Goal: Book appointment/travel/reservation

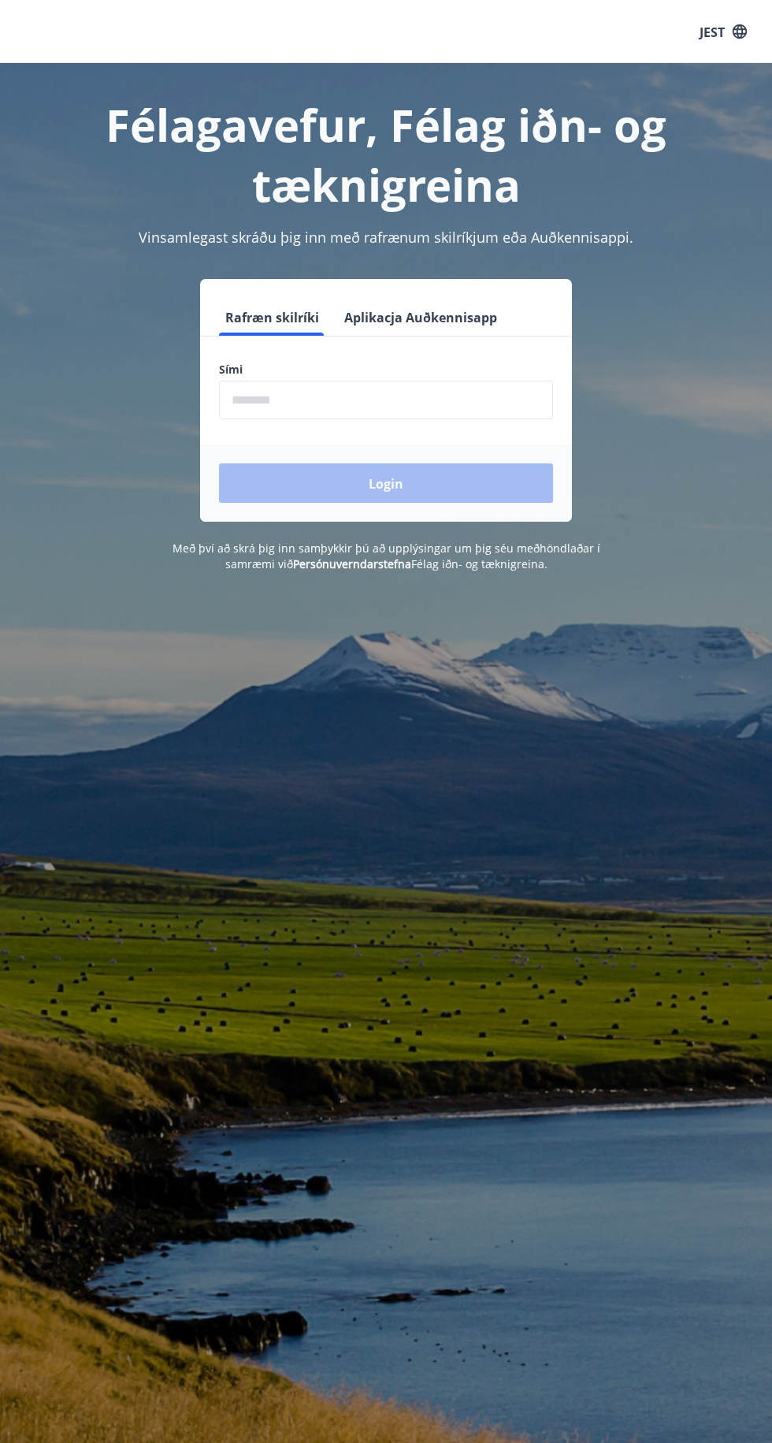
click at [269, 317] on font "Rafræn skilríki" at bounding box center [272, 317] width 94 height 17
click at [255, 401] on input "phone" at bounding box center [386, 400] width 334 height 39
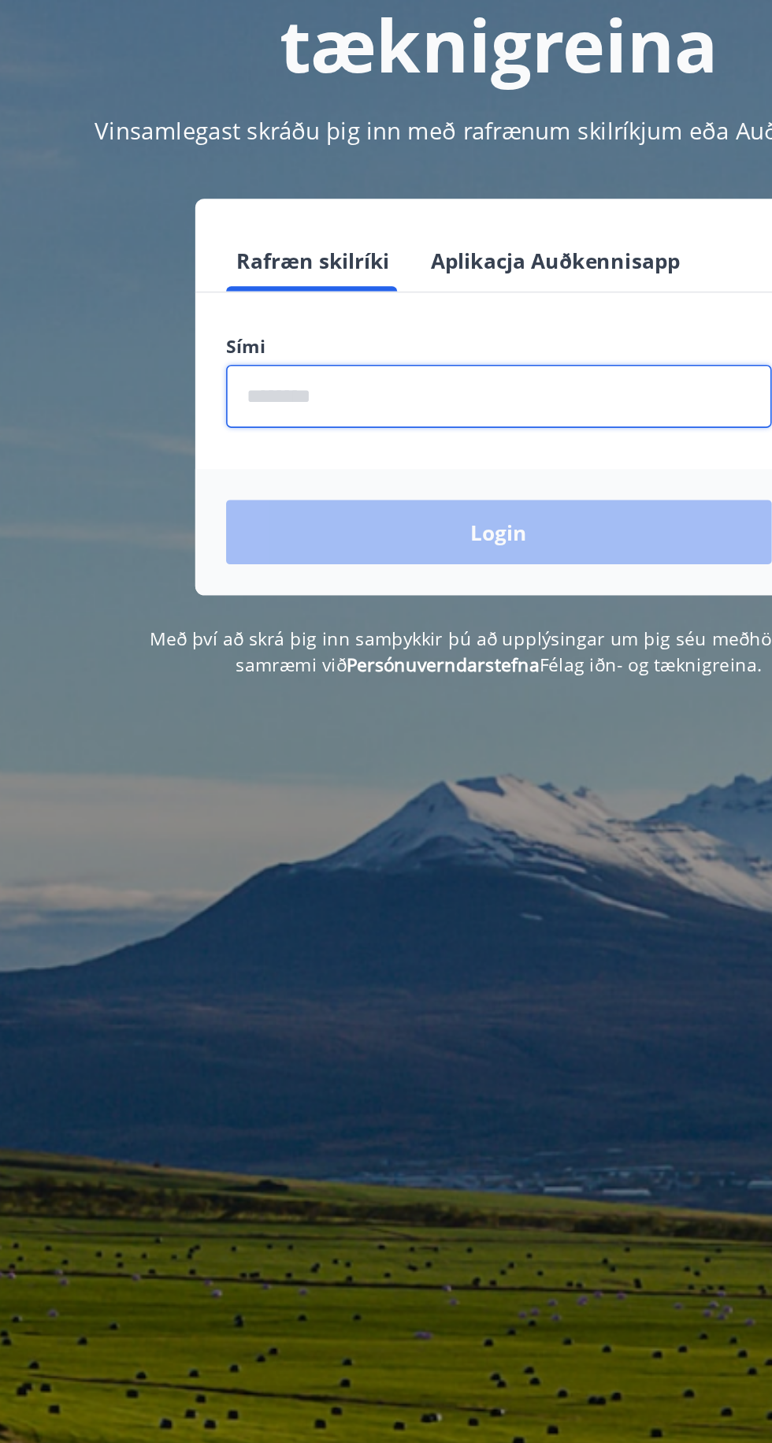
type input "********"
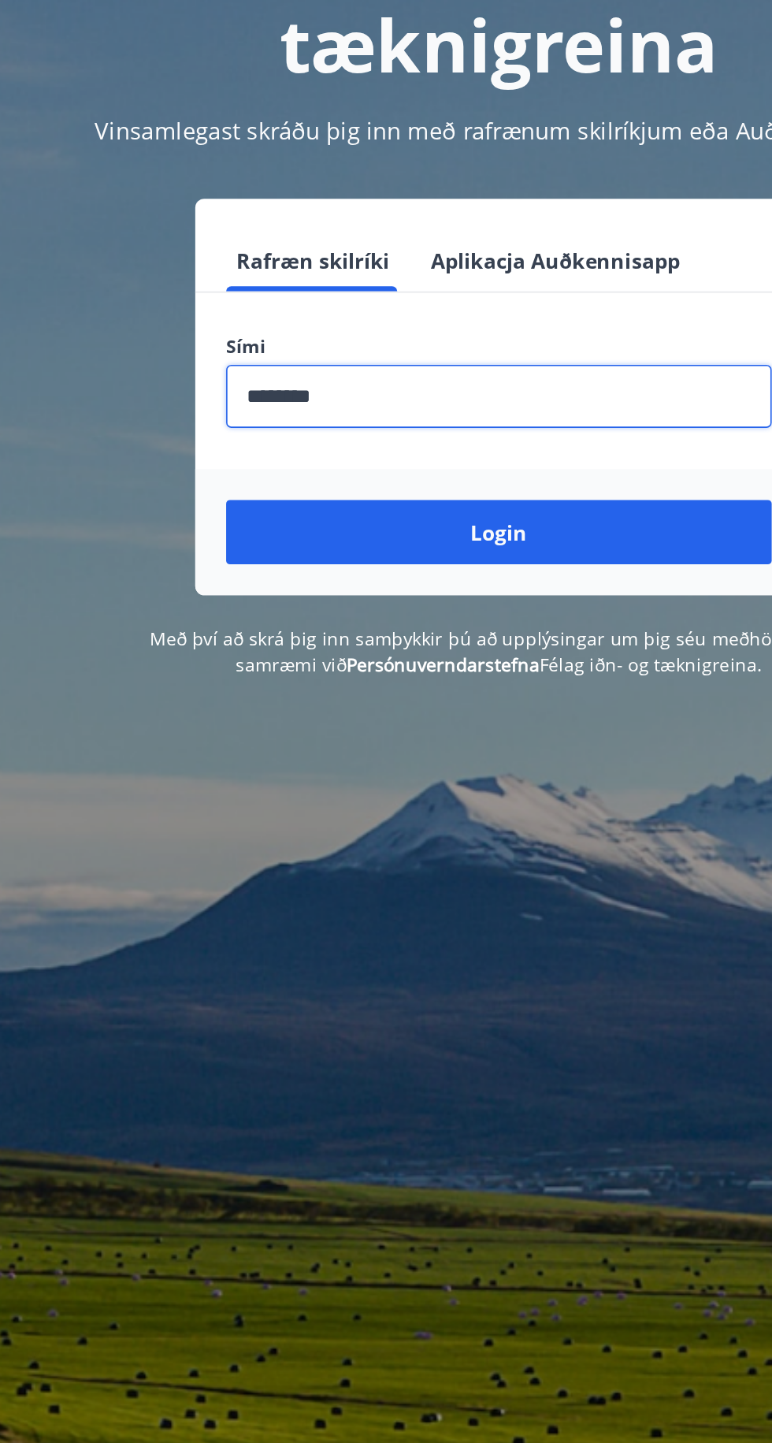
click at [259, 483] on button "Login" at bounding box center [386, 482] width 334 height 39
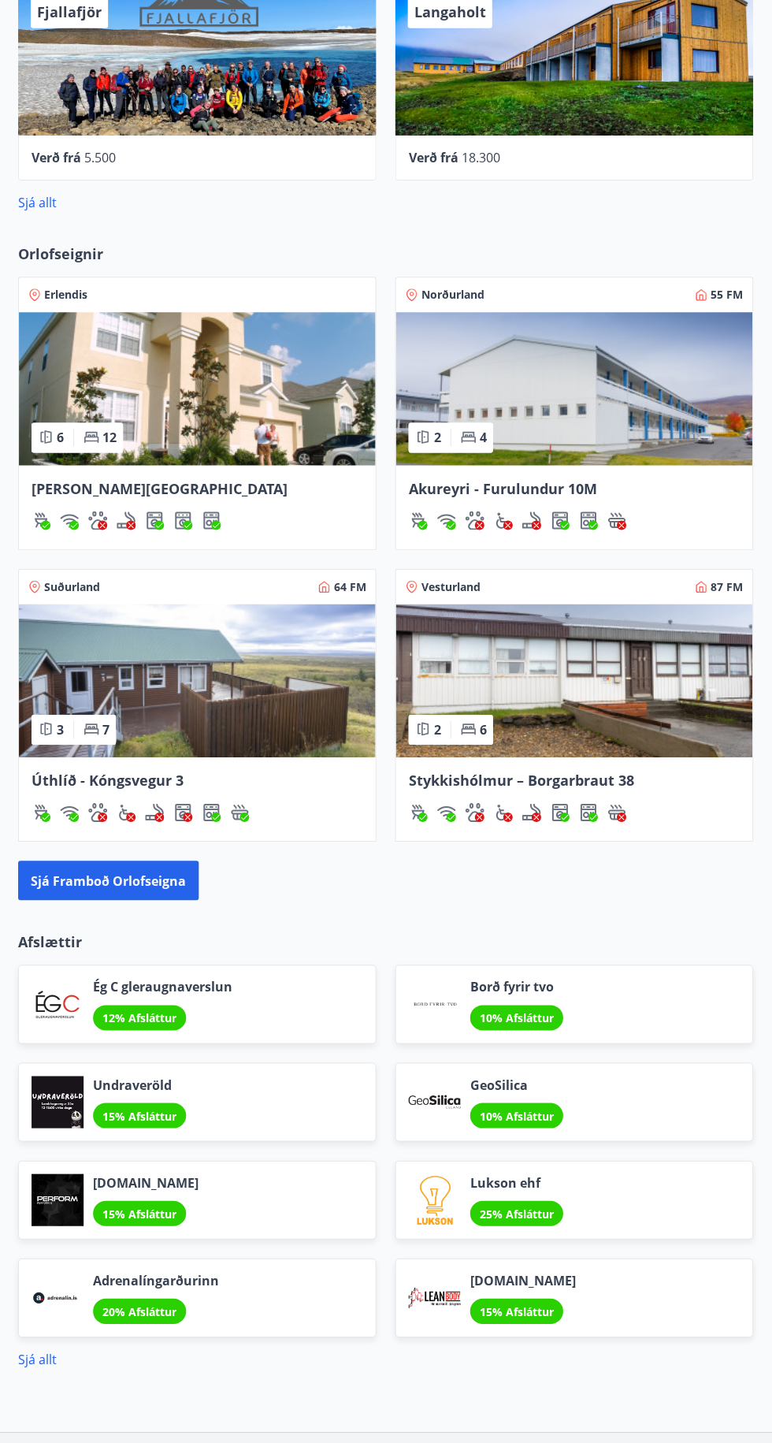
scroll to position [1089, 0]
click at [52, 879] on font "Sjá framboð orlofseigna" at bounding box center [109, 880] width 155 height 17
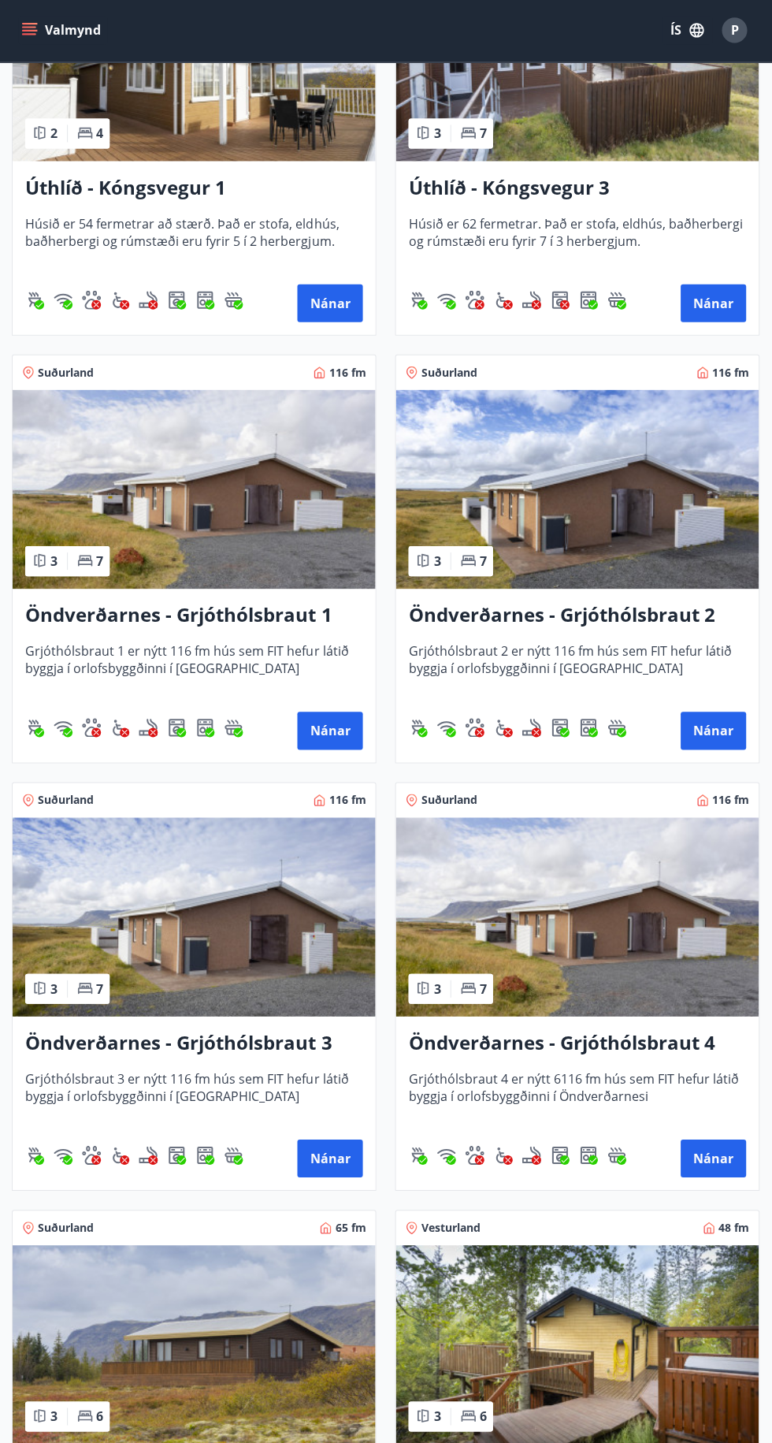
scroll to position [3837, 0]
click at [150, 519] on img at bounding box center [194, 490] width 362 height 199
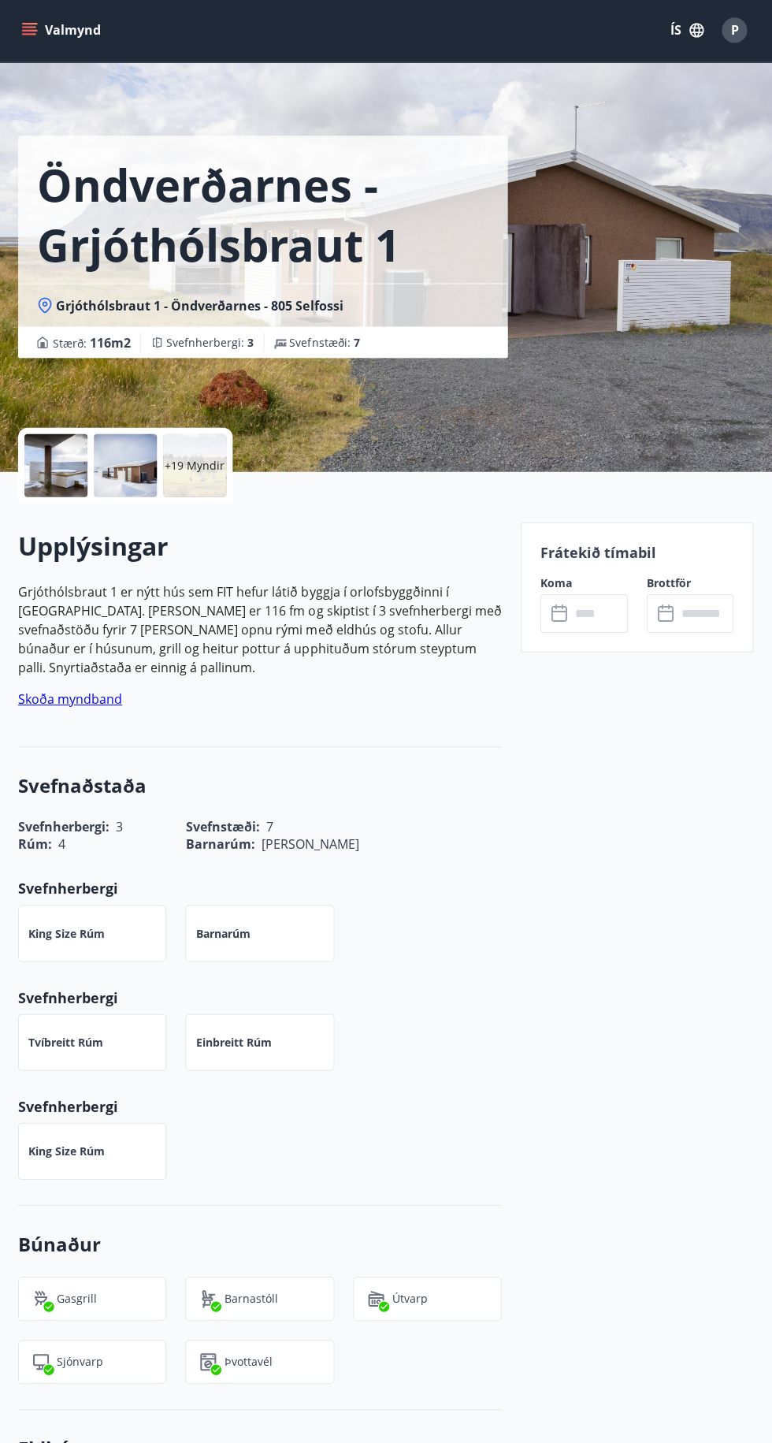
click at [623, 632] on input "text" at bounding box center [598, 614] width 57 height 39
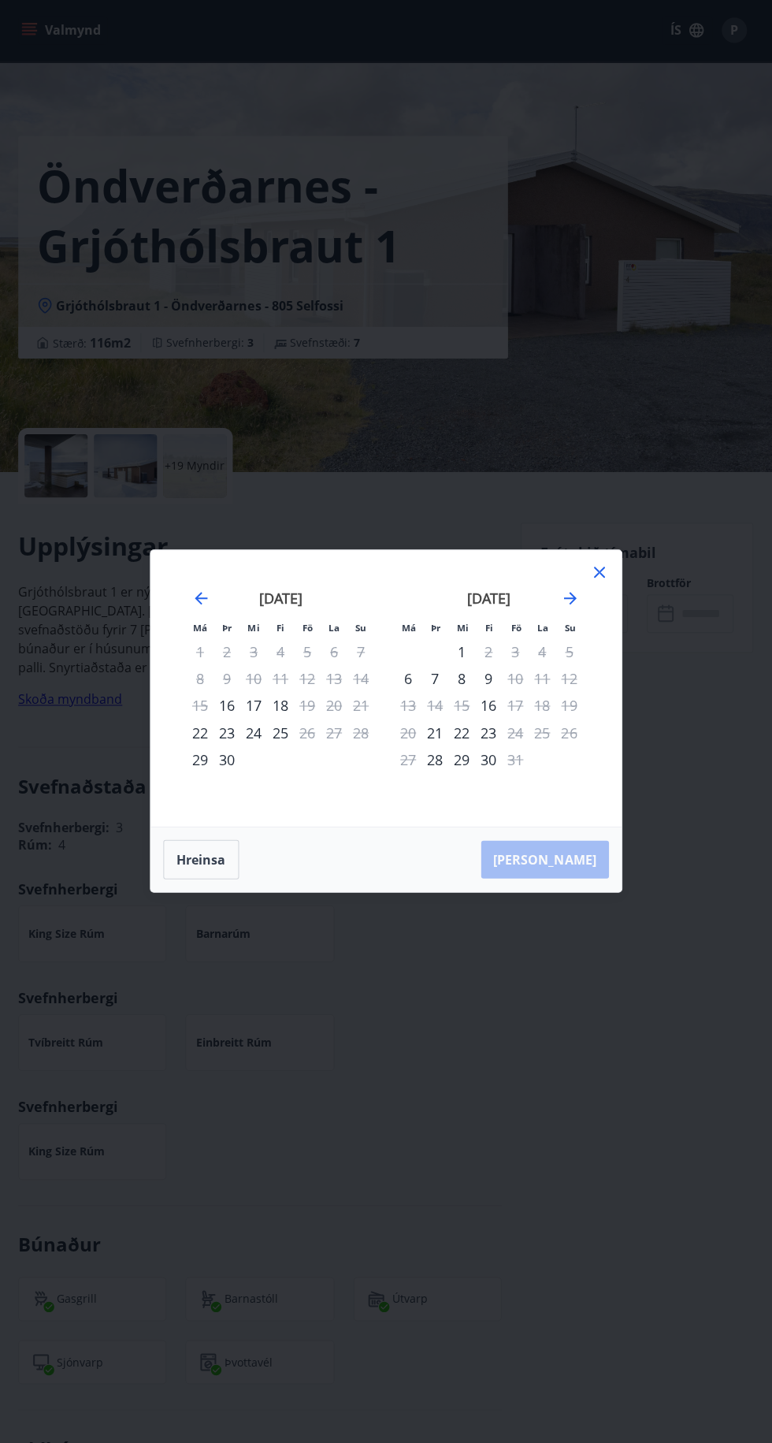
click at [599, 574] on icon at bounding box center [599, 573] width 2 height 2
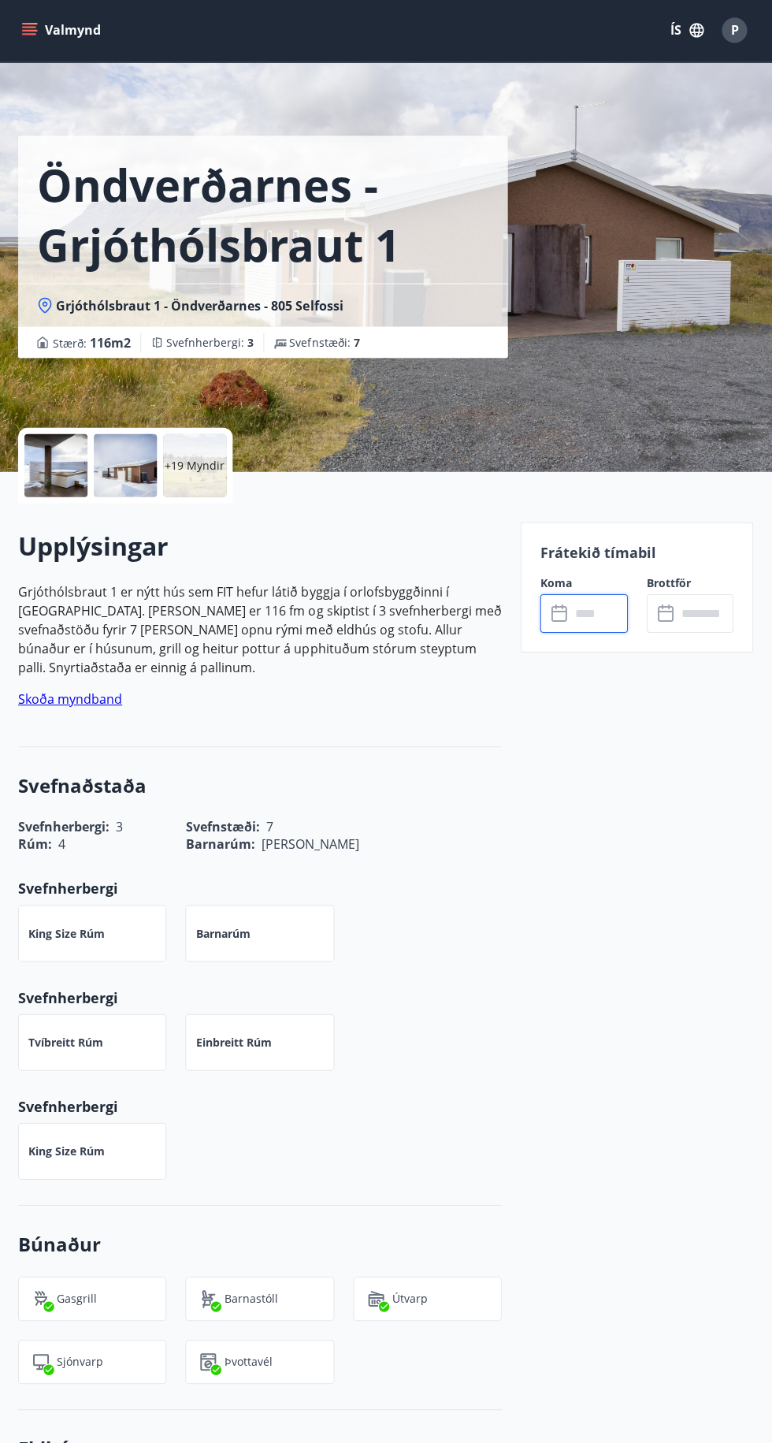
click at [189, 470] on p "+19 Myndir" at bounding box center [195, 467] width 60 height 16
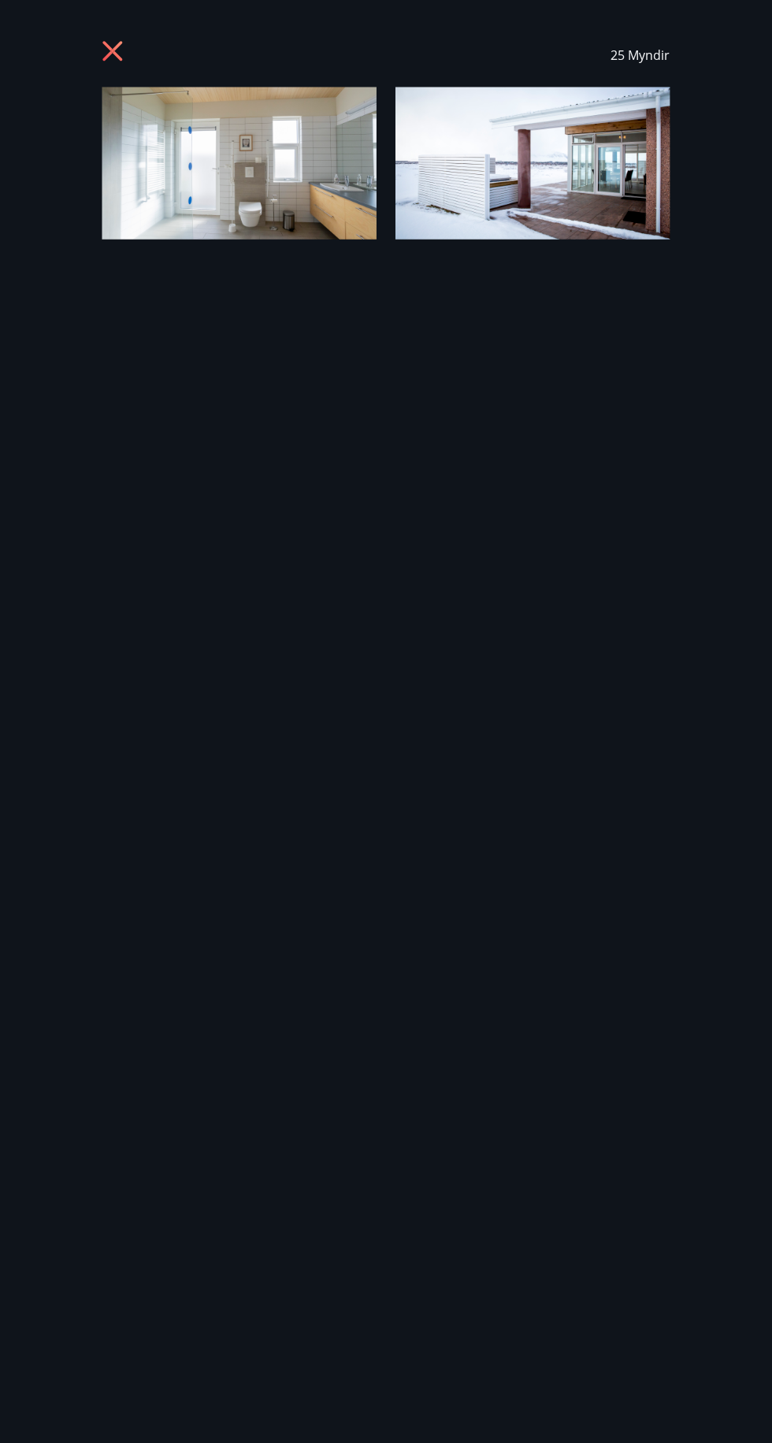
click at [113, 50] on icon at bounding box center [113, 52] width 4 height 4
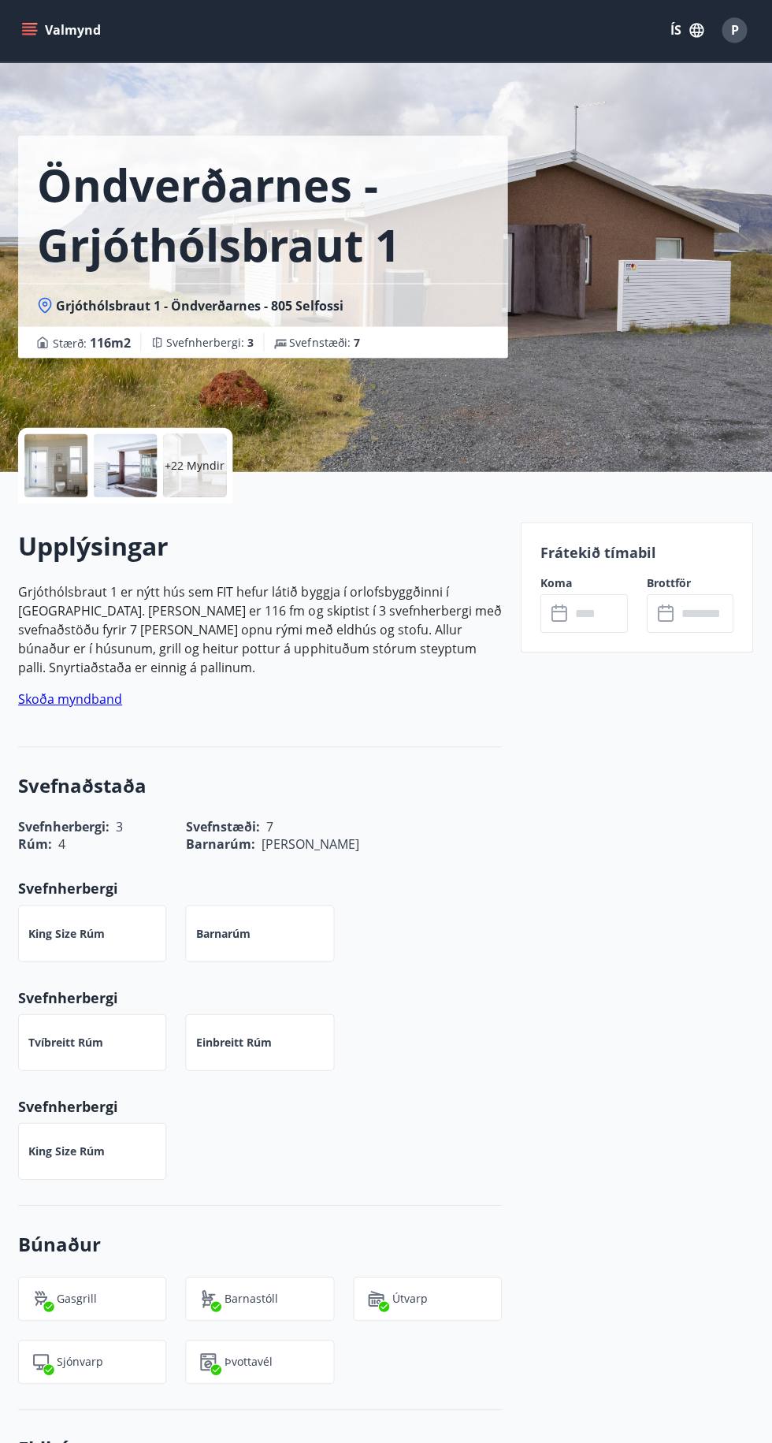
click at [106, 305] on span "Grjóthólsbraut 1 - Öndverðarnes - 805 Selfossi" at bounding box center [200, 306] width 287 height 17
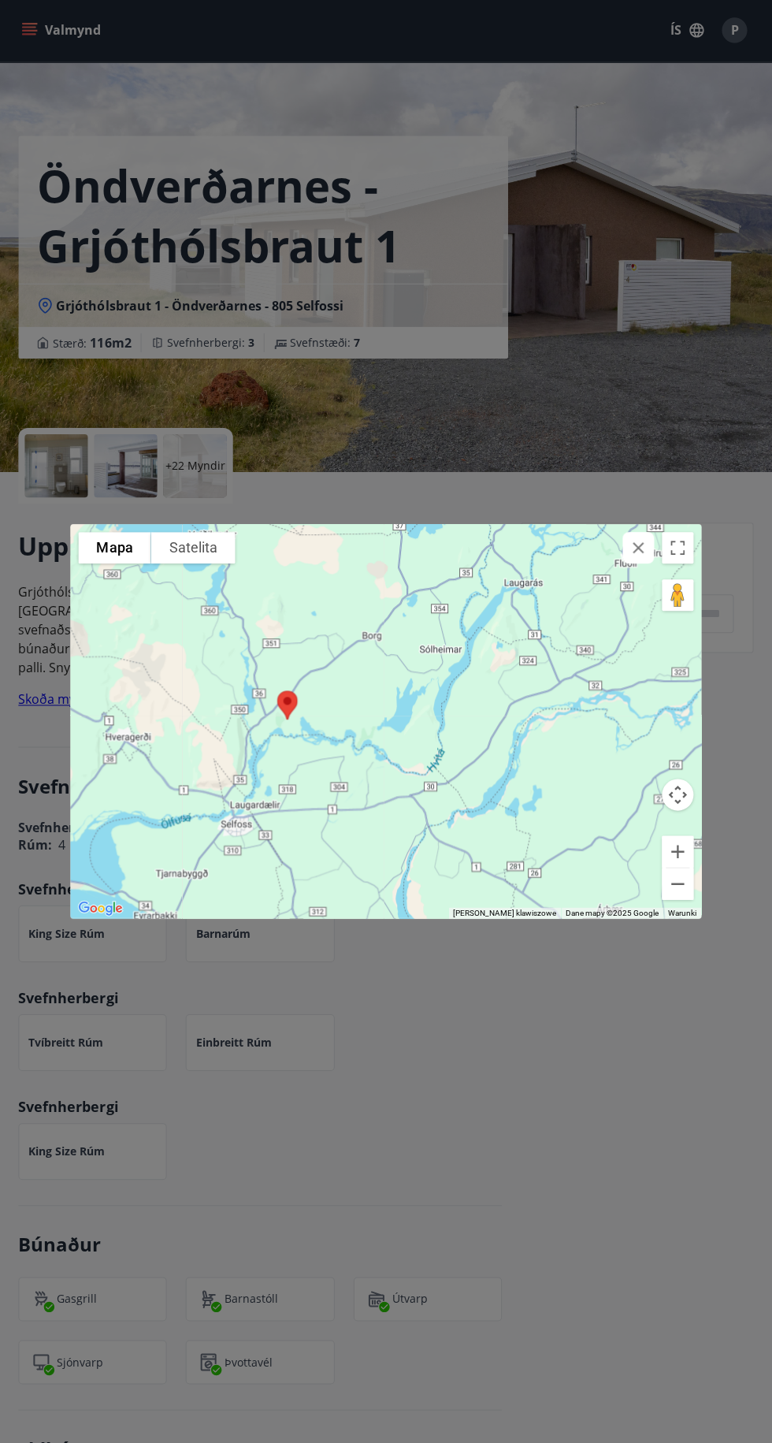
click at [458, 1207] on div "Aby za pomocą gestów dotykowych poruszać się po mapie, dotknij dwukrotnie i prz…" at bounding box center [386, 721] width 772 height 1443
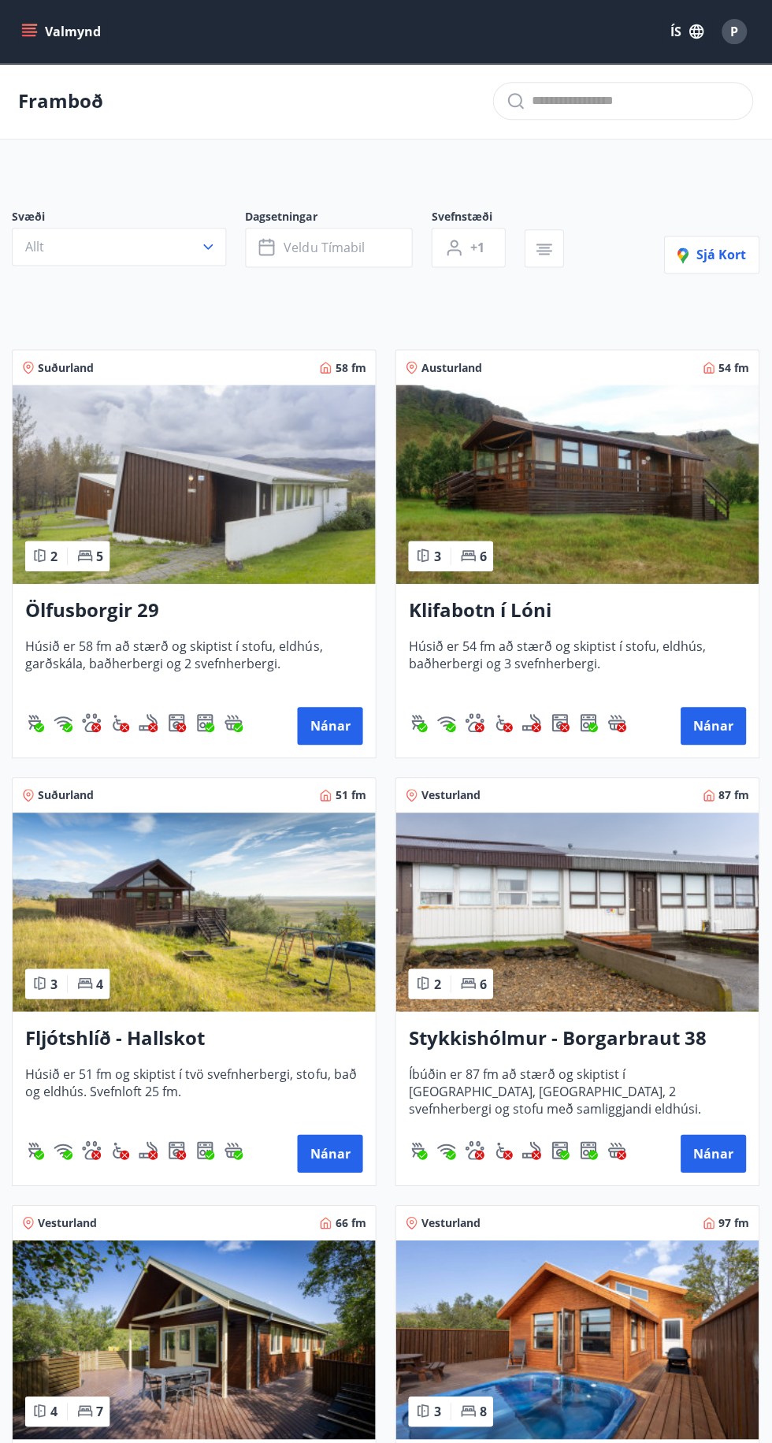
click at [268, 230] on button "Veldu tímabil" at bounding box center [329, 247] width 167 height 39
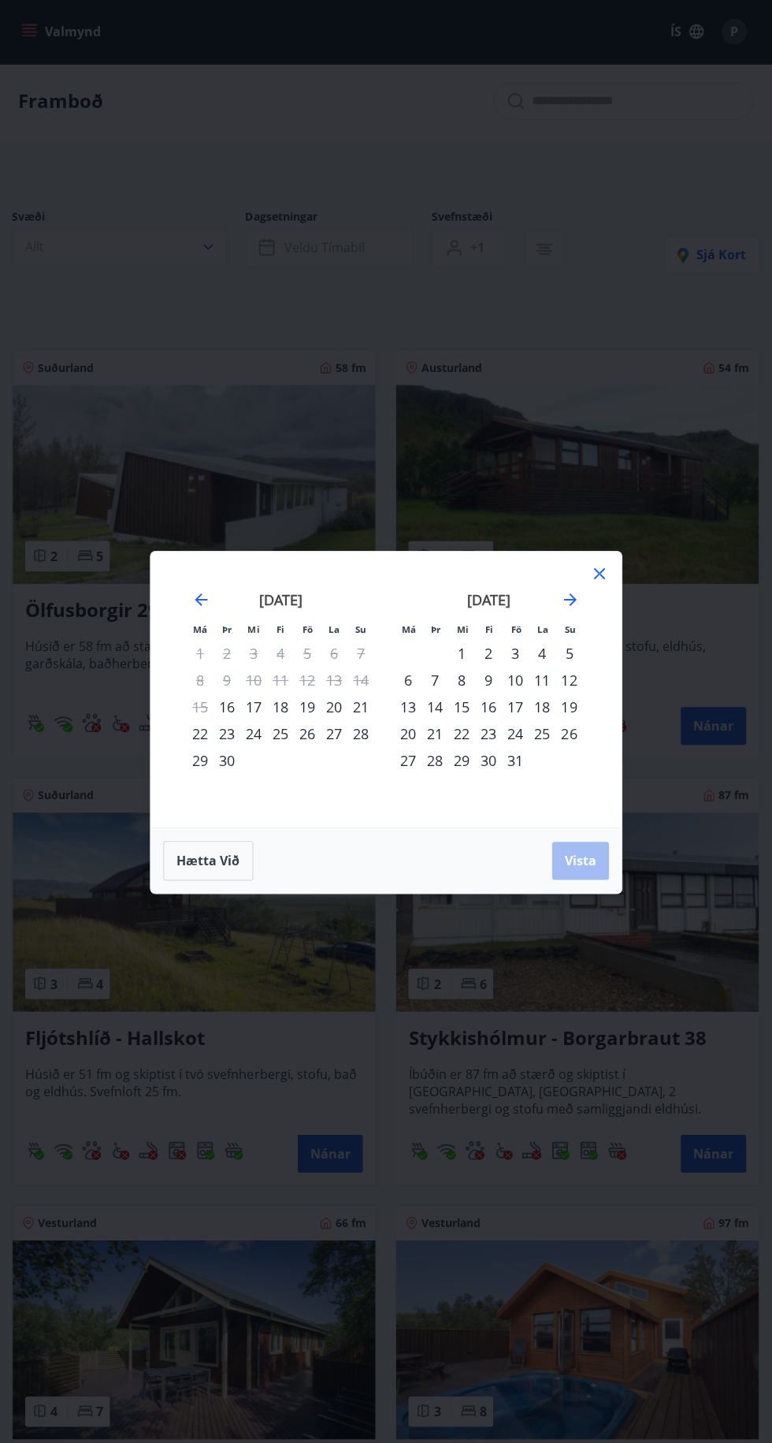
click at [570, 604] on icon "Move forward to switch to the next month." at bounding box center [570, 599] width 13 height 13
click at [576, 590] on icon "Move forward to switch to the next month." at bounding box center [570, 598] width 19 height 19
click at [435, 706] on div "16" at bounding box center [435, 706] width 27 height 27
click at [408, 706] on div "15" at bounding box center [409, 706] width 27 height 27
click at [441, 737] on div "23" at bounding box center [435, 732] width 27 height 27
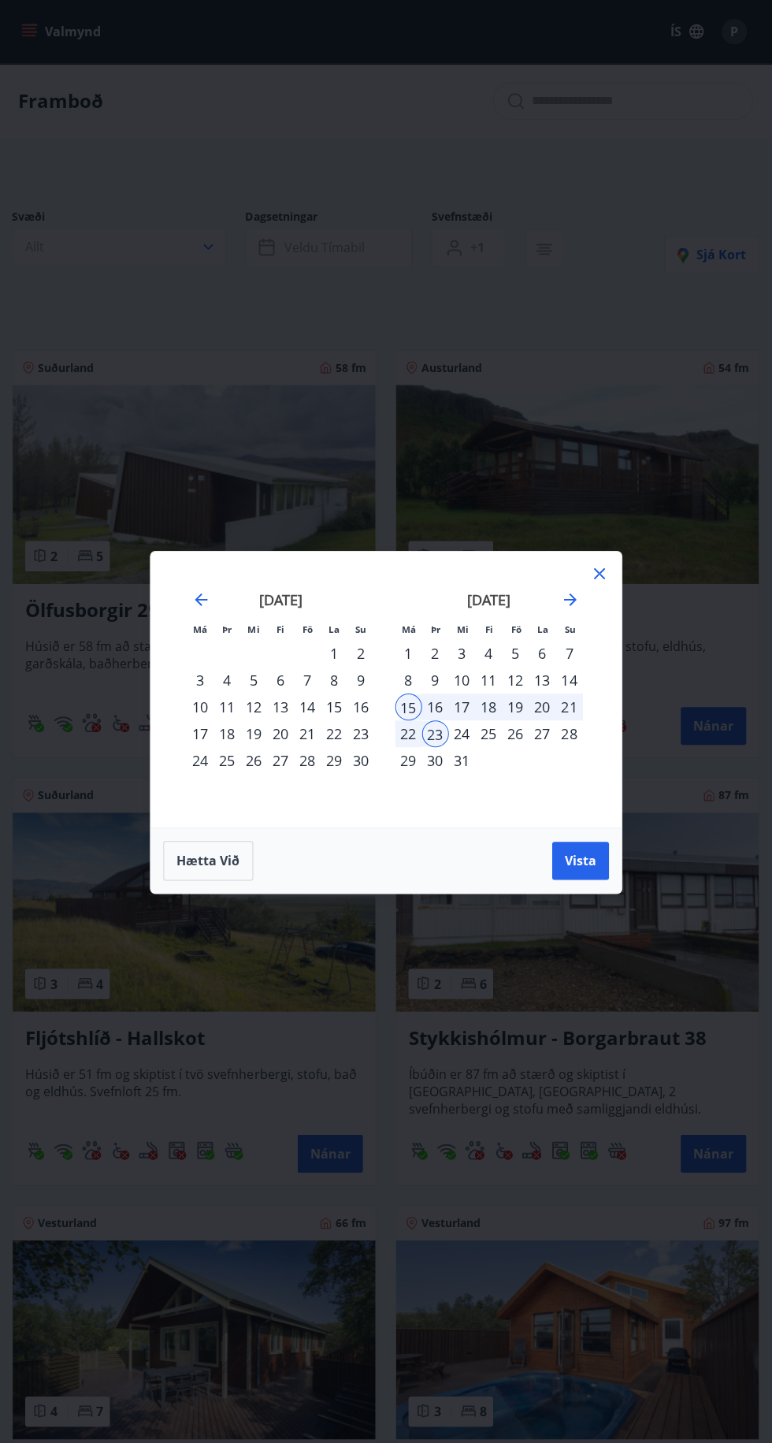
click at [435, 725] on div "23" at bounding box center [435, 732] width 27 height 27
click at [367, 763] on div "30" at bounding box center [361, 759] width 27 height 27
click at [455, 730] on div "24" at bounding box center [462, 732] width 27 height 27
click at [438, 730] on div "23" at bounding box center [435, 732] width 27 height 27
click at [403, 752] on div "29" at bounding box center [409, 759] width 27 height 27
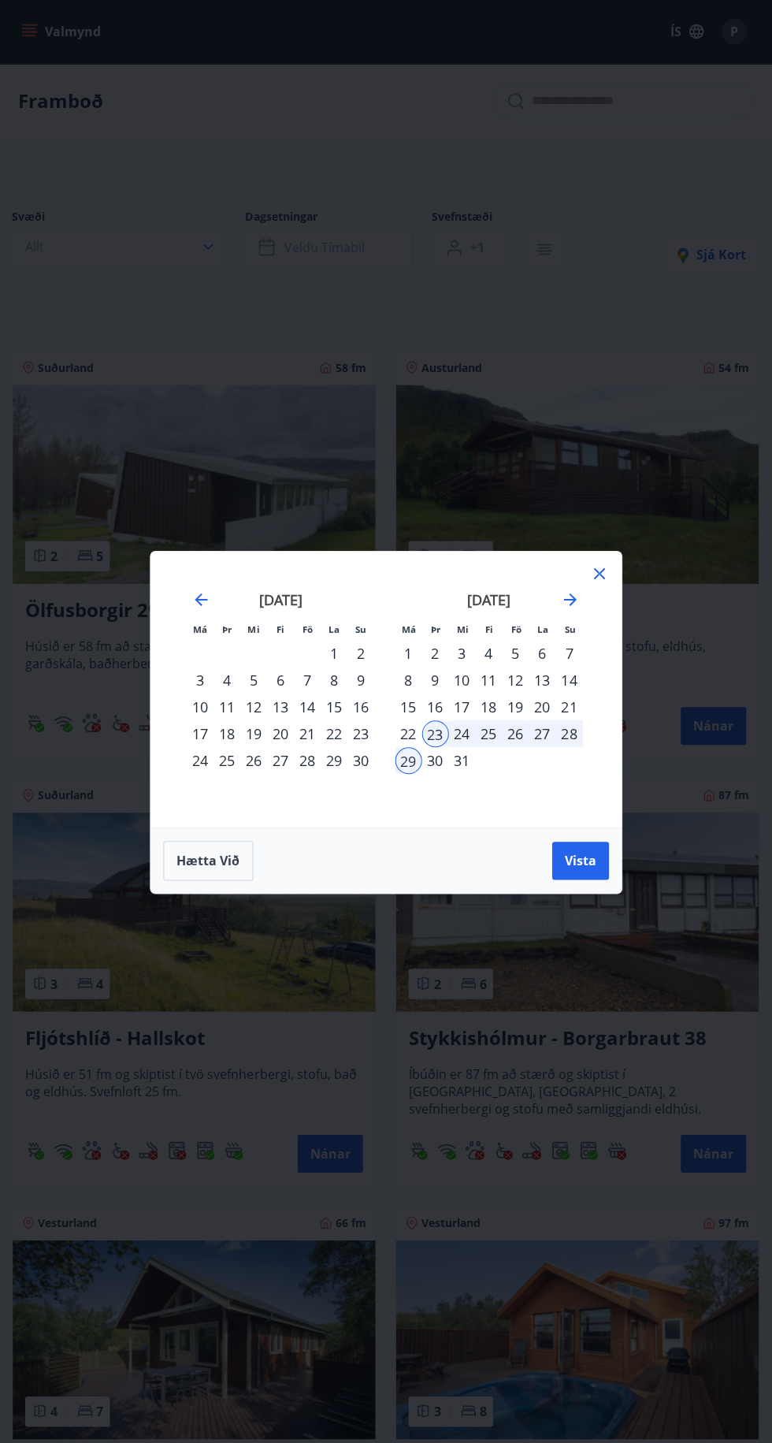
click at [574, 860] on span "Vista" at bounding box center [581, 859] width 32 height 17
